Goal: Complete application form

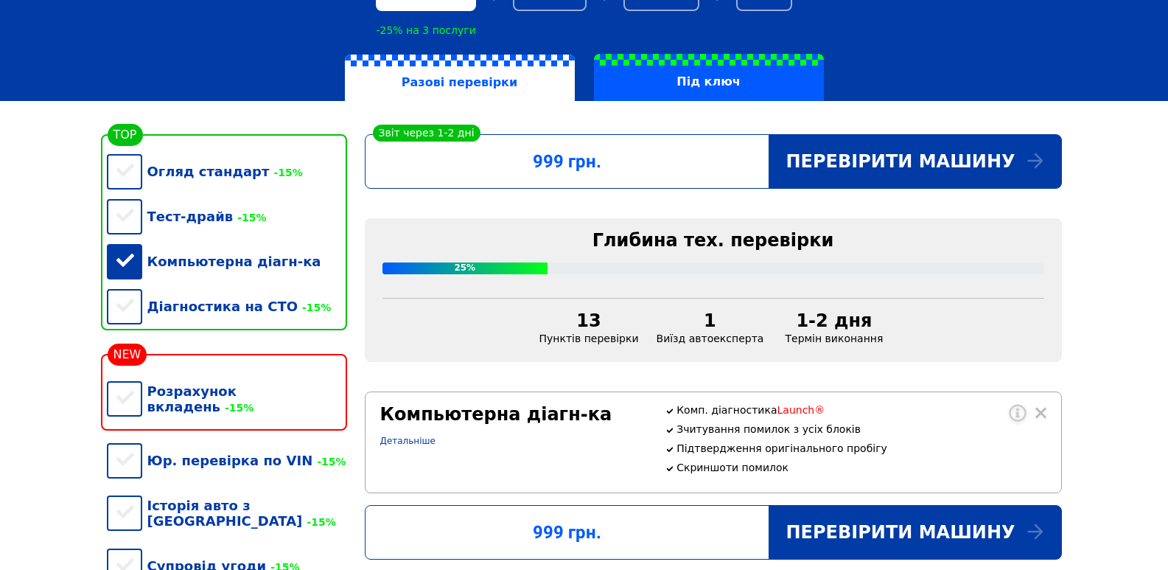
scroll to position [221, 0]
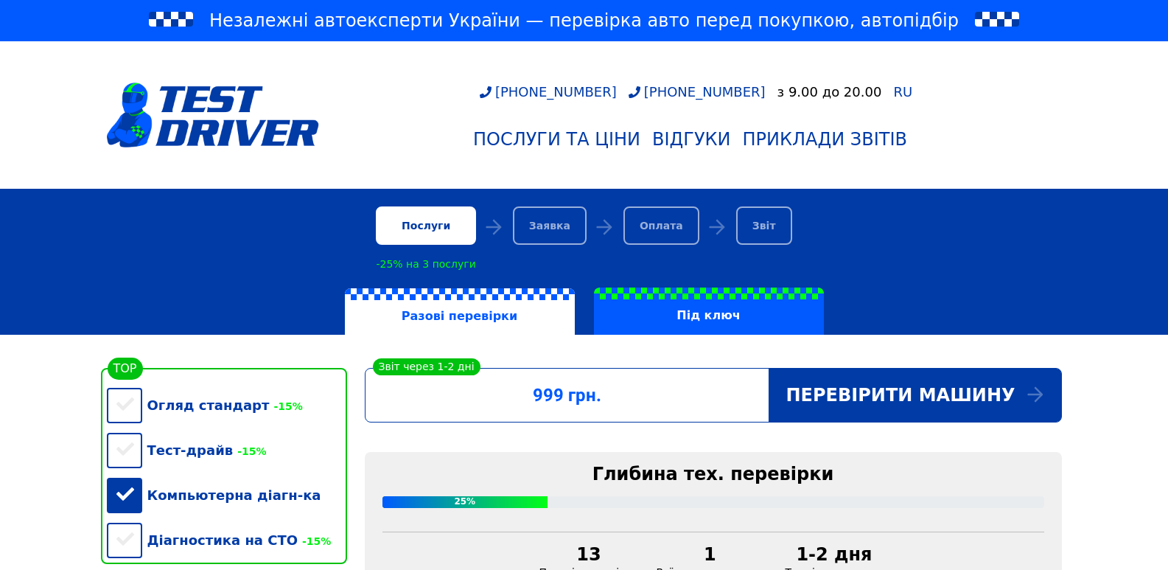
scroll to position [368, 0]
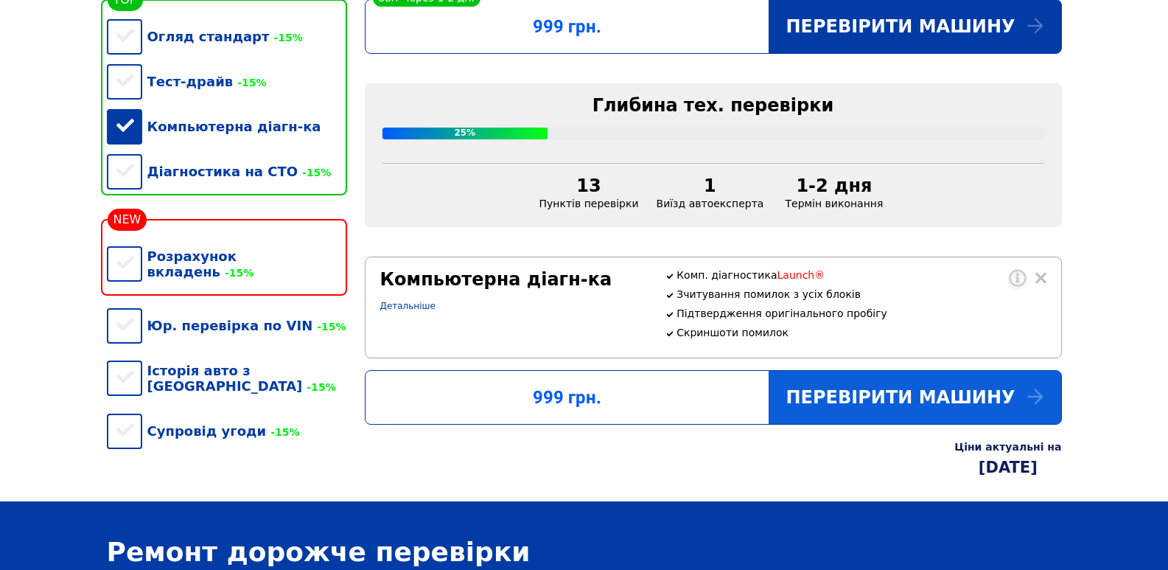
click at [870, 416] on div "Перевірити машину" at bounding box center [915, 397] width 293 height 53
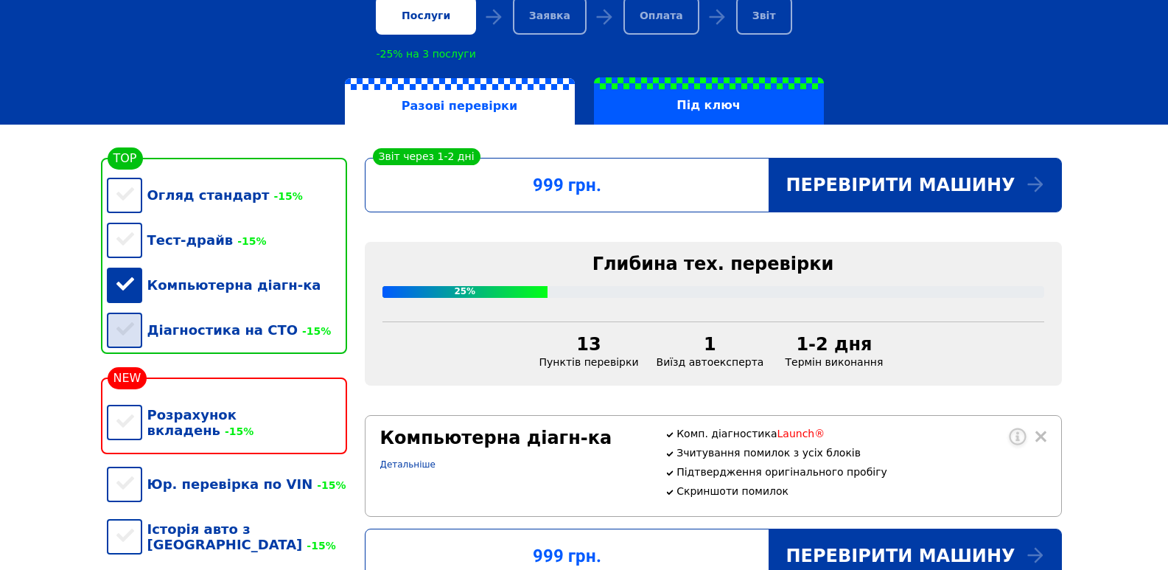
scroll to position [221, 0]
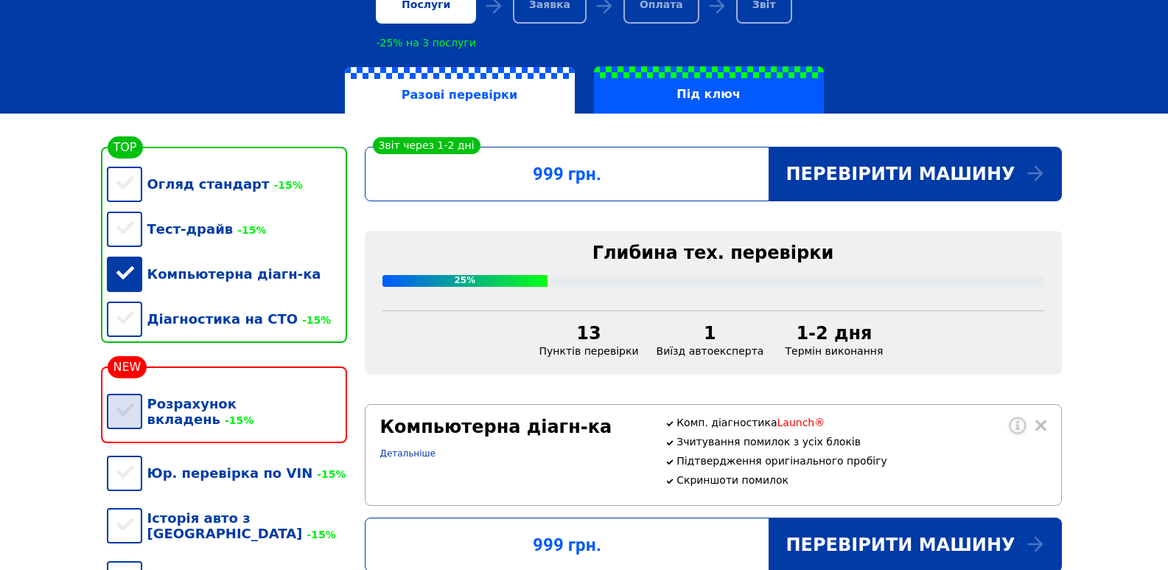
click at [141, 414] on div "Розрахунок вкладень -15%" at bounding box center [227, 411] width 240 height 60
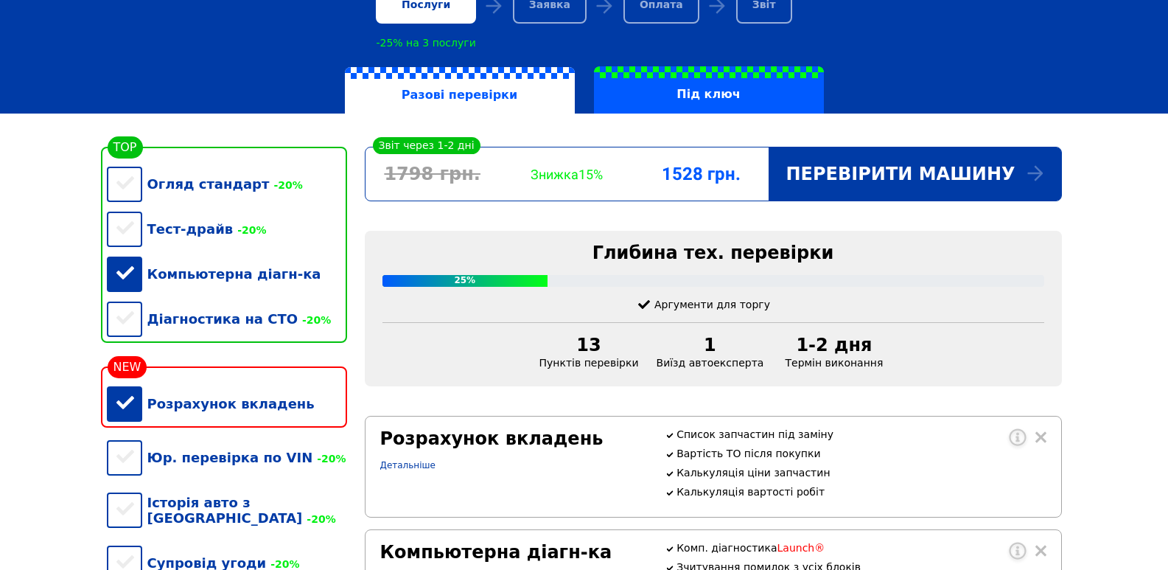
click at [130, 414] on div "Розрахунок вкладень" at bounding box center [227, 403] width 240 height 45
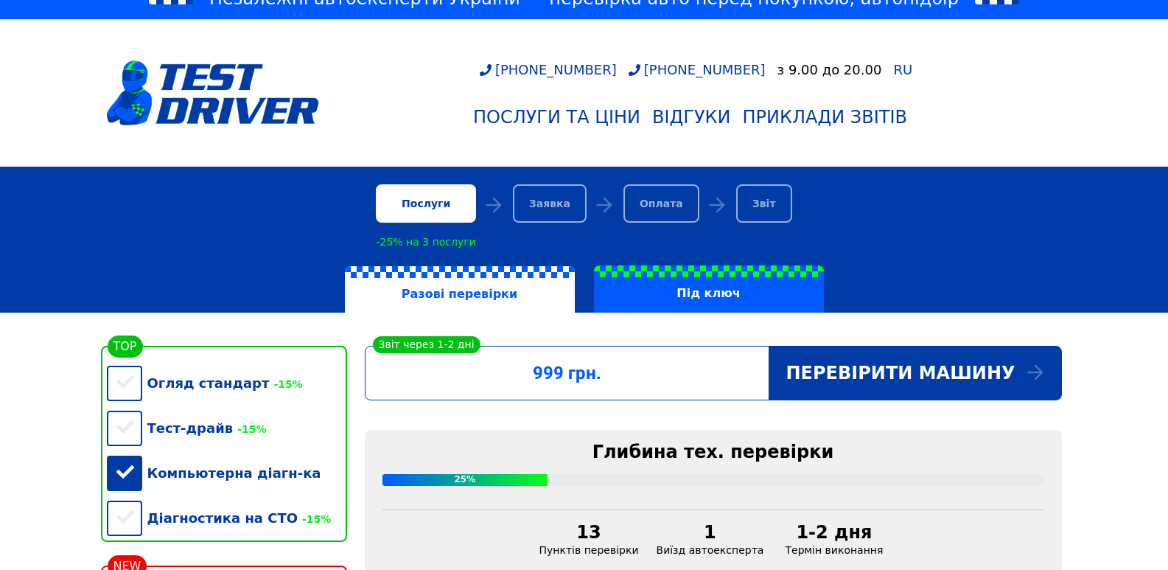
scroll to position [0, 0]
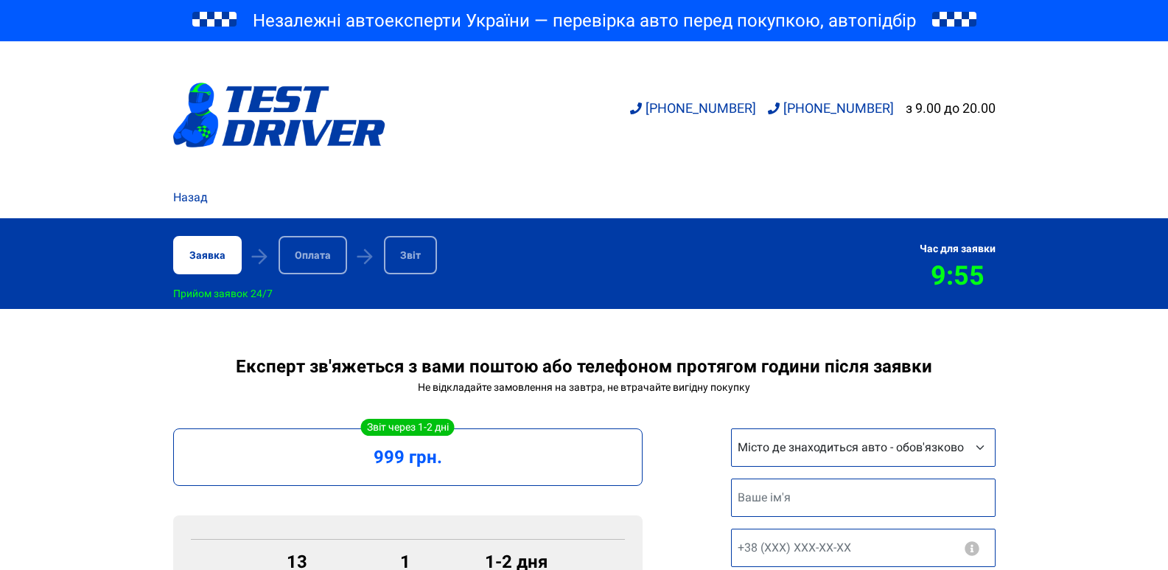
scroll to position [147, 0]
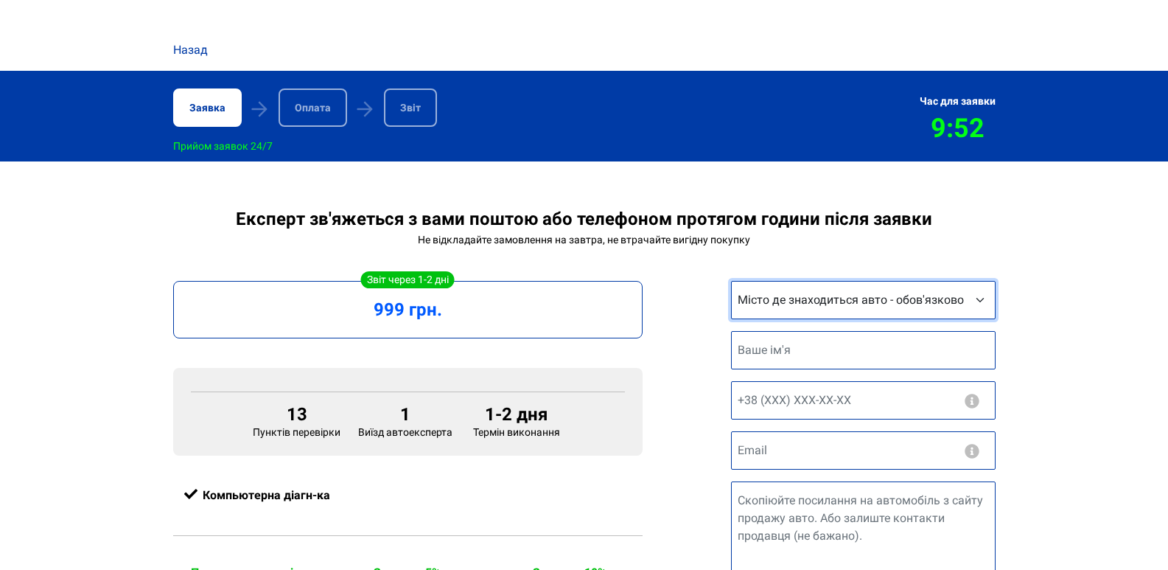
click at [980, 304] on select "Місто де знаходиться авто - обов'язково Інше місто Київ Запоріжжя Львів Вінниця…" at bounding box center [863, 300] width 265 height 38
select select "Київ"
click at [731, 284] on select "Місто де знаходиться авто - обов'язково Інше місто Київ Запоріжжя Львів Вінниця…" at bounding box center [863, 300] width 265 height 38
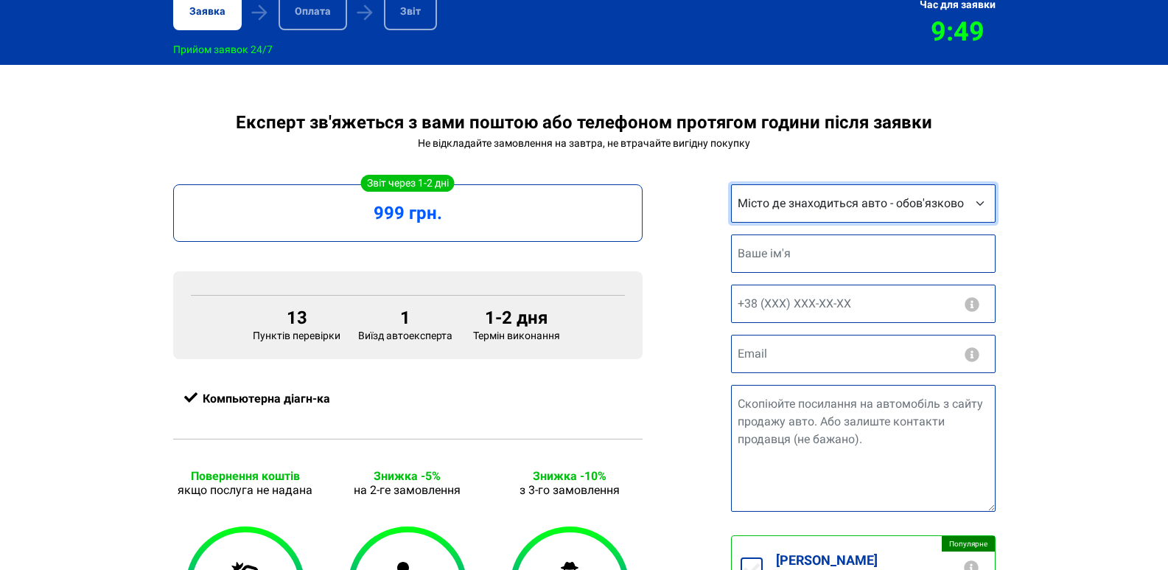
scroll to position [221, 0]
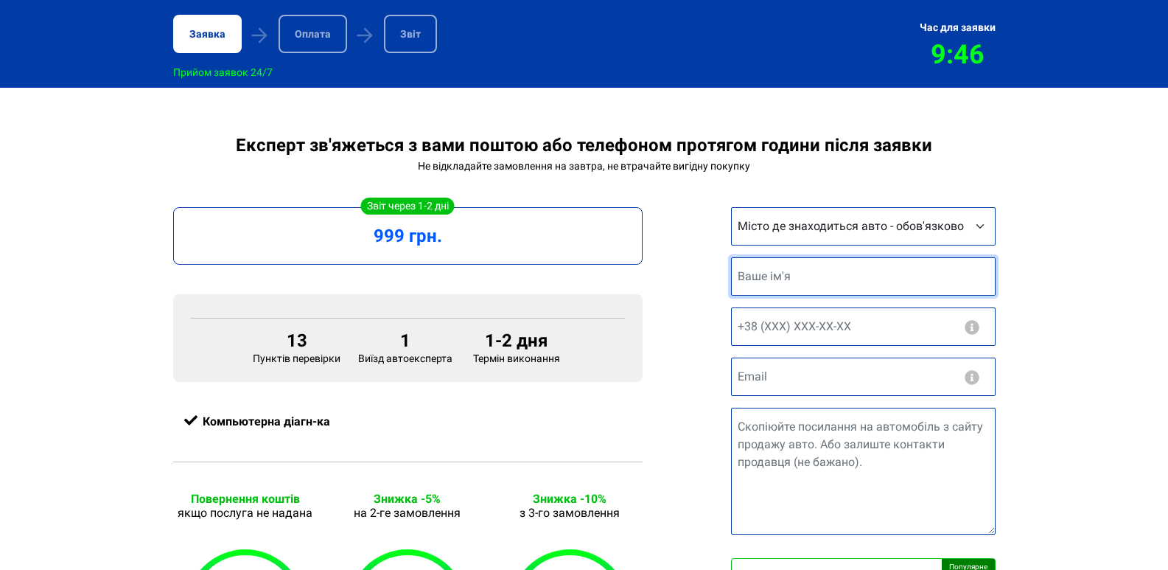
click at [850, 283] on input "text" at bounding box center [863, 276] width 265 height 38
type input "Анна"
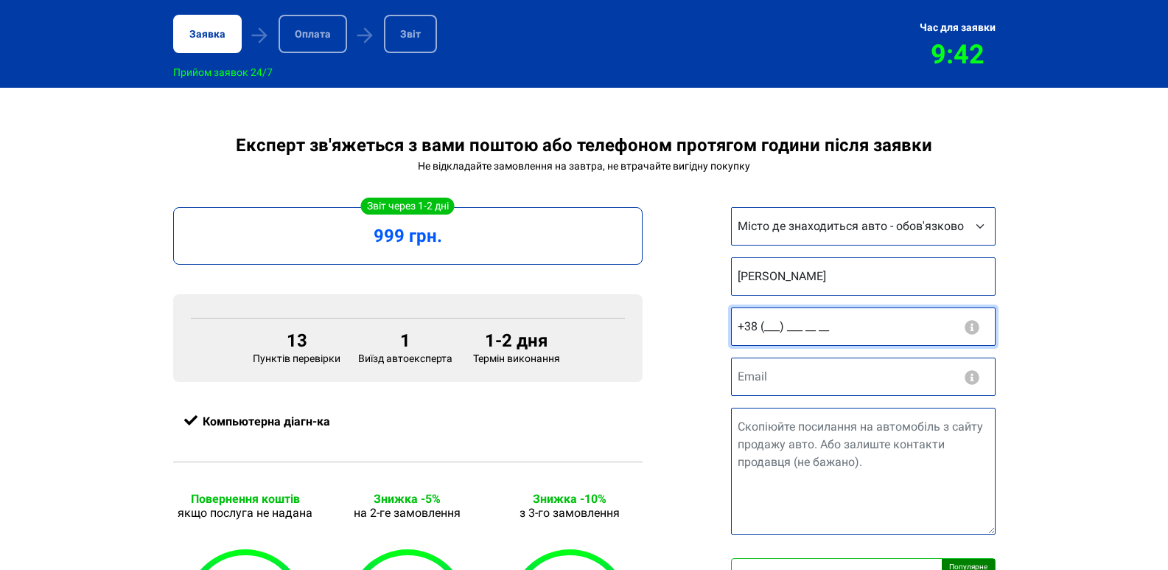
click at [776, 324] on input "+38 (___) ___ __ __" at bounding box center [863, 326] width 265 height 38
type input "+38 (097) 104 05 16"
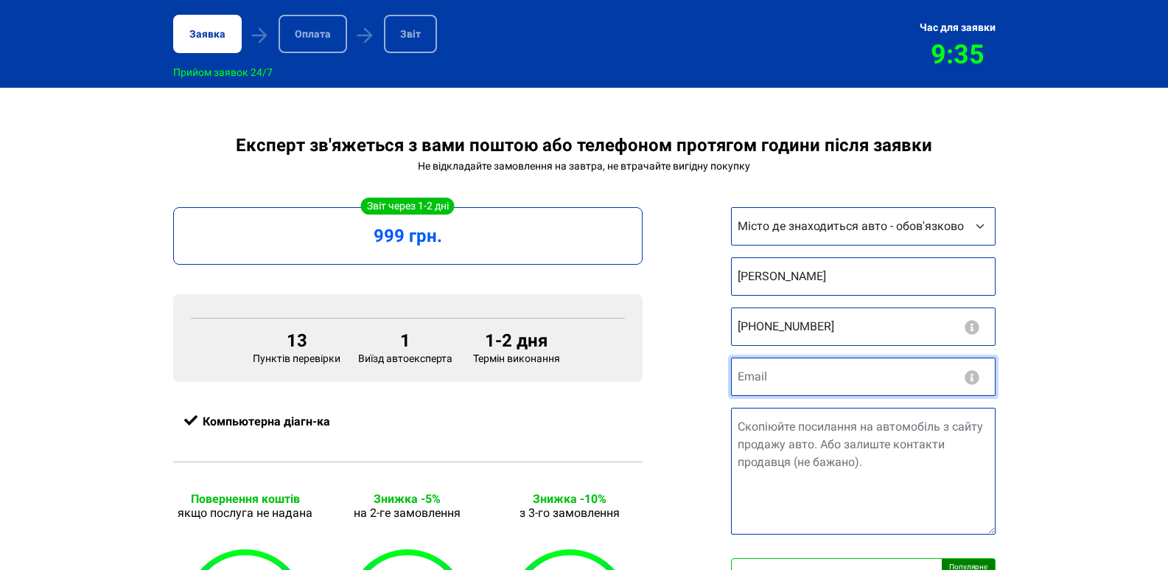
click at [799, 373] on input "email" at bounding box center [863, 376] width 265 height 38
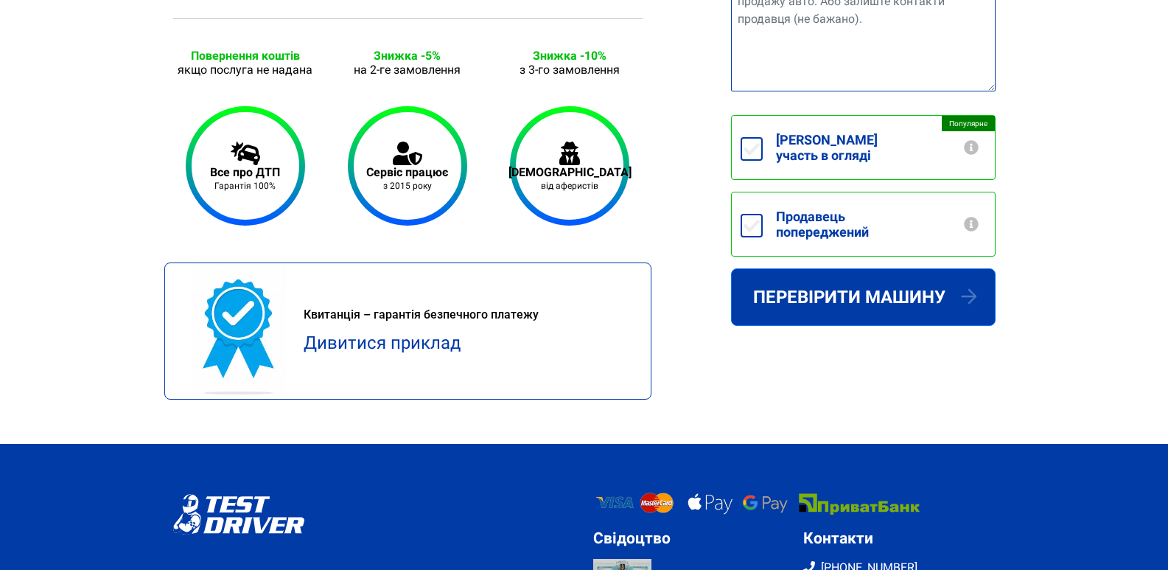
scroll to position [661, 0]
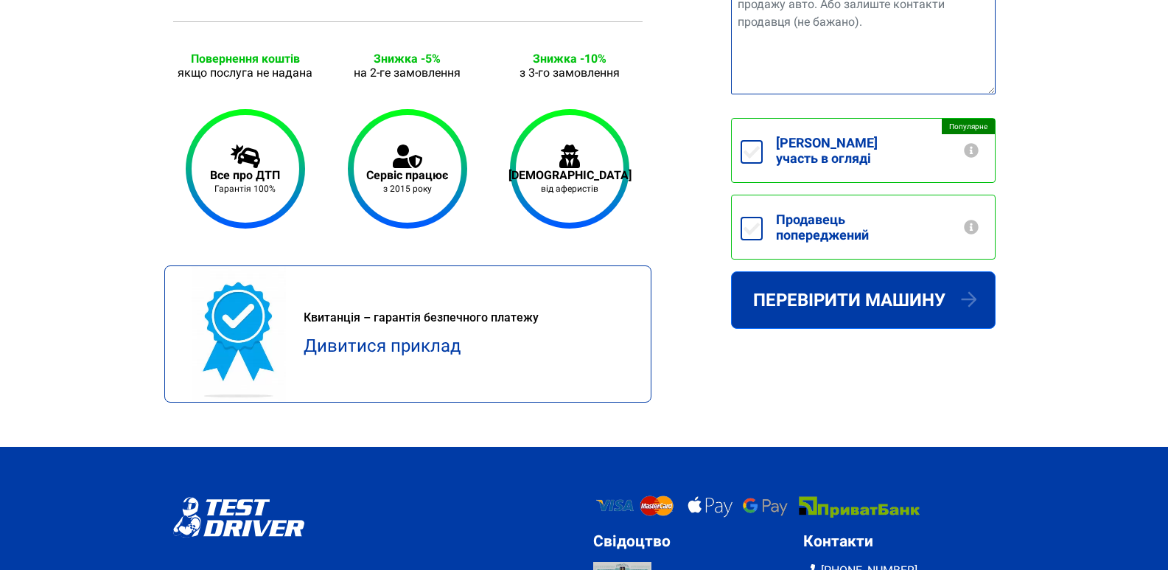
type input "an.onischenko@gmail.com"
click at [972, 146] on button "button" at bounding box center [971, 150] width 18 height 15
click at [1055, 133] on div "Експерт зв'яжеться з вами поштою або телефоном протягом години після заявки Не …" at bounding box center [584, 71] width 1168 height 752
click at [746, 147] on input "Беру участь в огляді +250грн" at bounding box center [752, 152] width 22 height 24
click at [755, 147] on input "Беру участь в огляді +250грн" at bounding box center [752, 152] width 22 height 24
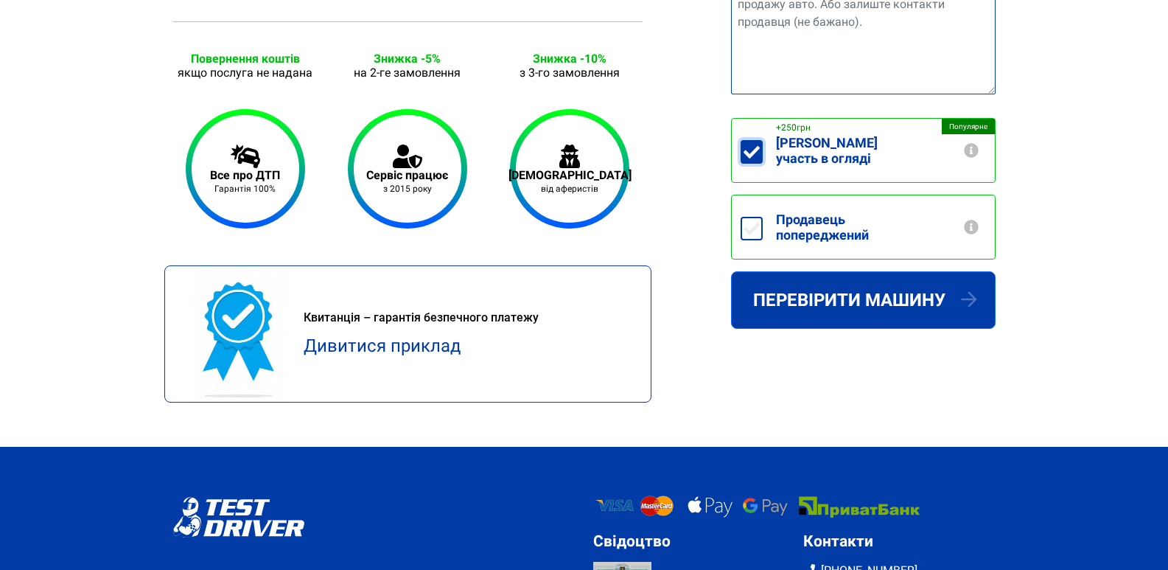
checkbox input "false"
click at [763, 215] on label "Продавець попереджений" at bounding box center [879, 226] width 232 height 63
click at [760, 217] on input "Продавець попереджений" at bounding box center [752, 229] width 22 height 24
click at [763, 215] on label "Продавець попереджений" at bounding box center [879, 226] width 232 height 63
click at [760, 217] on input "Продавець попереджений" at bounding box center [752, 229] width 22 height 24
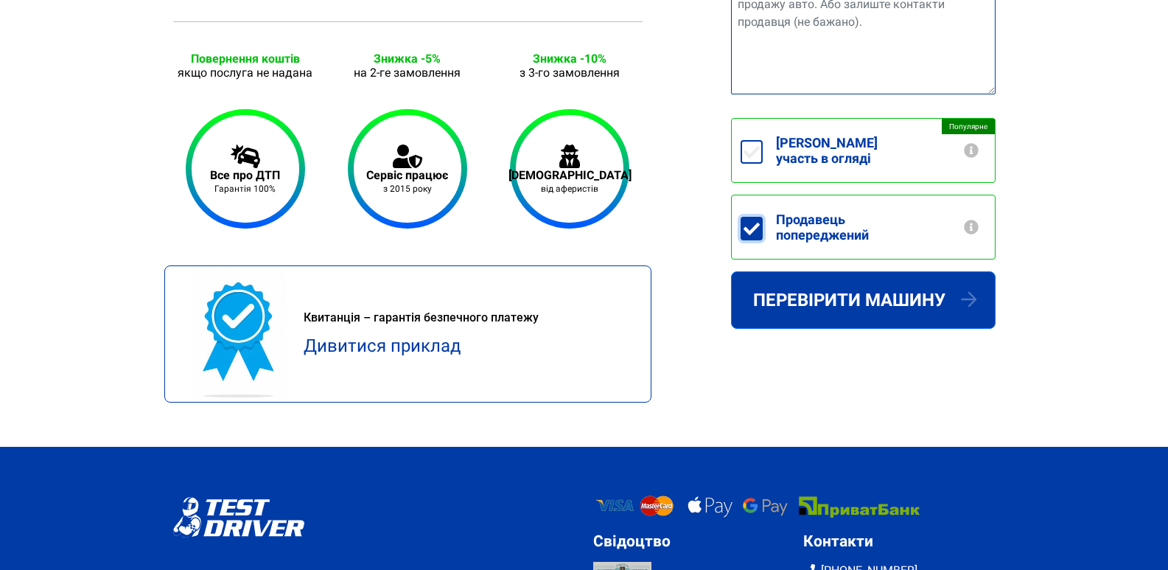
checkbox input "false"
click at [755, 145] on input "Беру участь в огляді +250грн" at bounding box center [752, 152] width 22 height 24
checkbox input "true"
click at [755, 217] on input "Продавець попереджений" at bounding box center [752, 229] width 22 height 24
checkbox input "true"
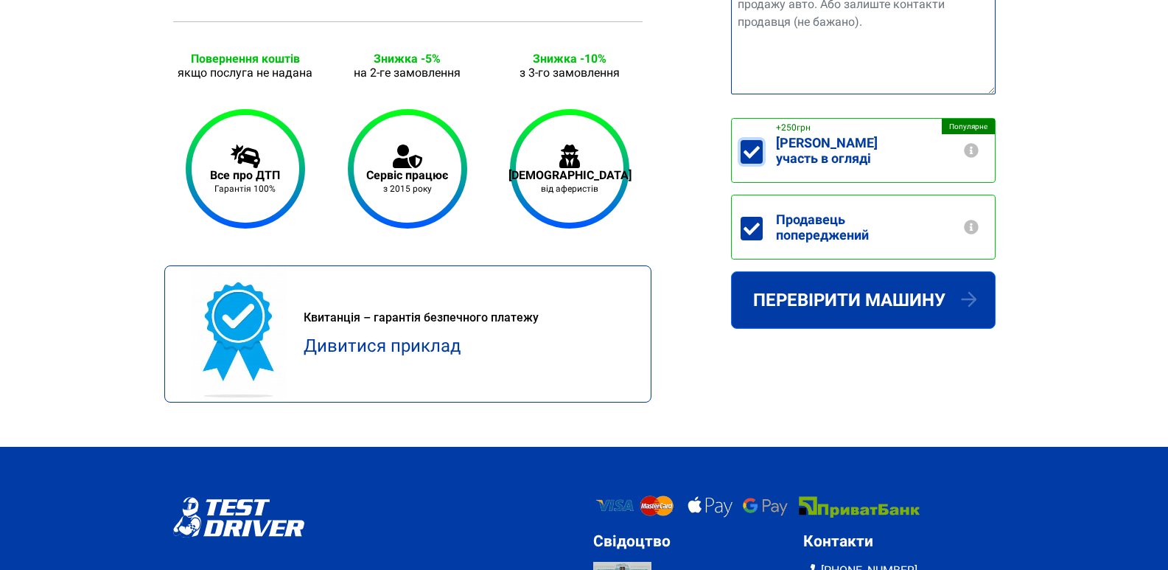
click at [749, 147] on input "Беру участь в огляді +250грн" at bounding box center [752, 152] width 22 height 24
checkbox input "false"
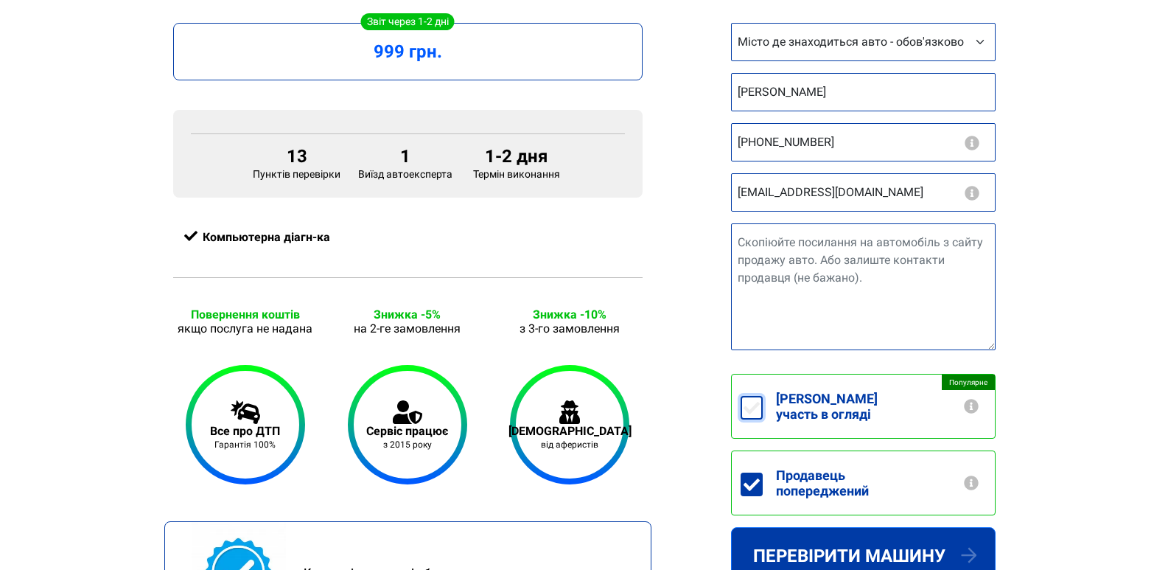
scroll to position [219, 0]
